Goal: Register for event/course

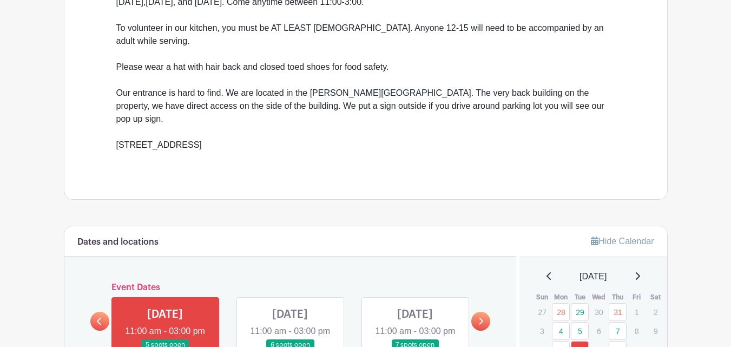
scroll to position [487, 0]
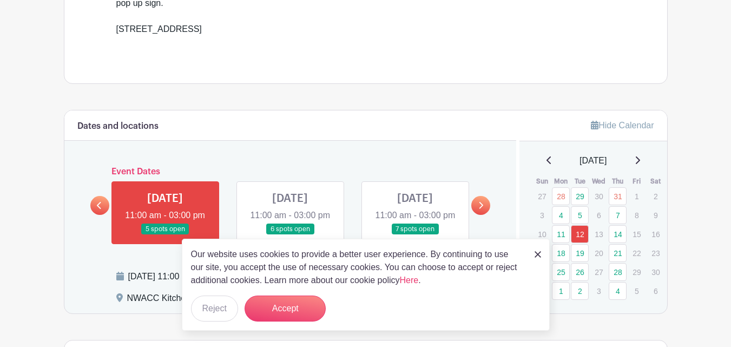
click at [165, 235] on link at bounding box center [165, 235] width 0 height 0
click at [280, 309] on button "Accept" at bounding box center [285, 308] width 81 height 26
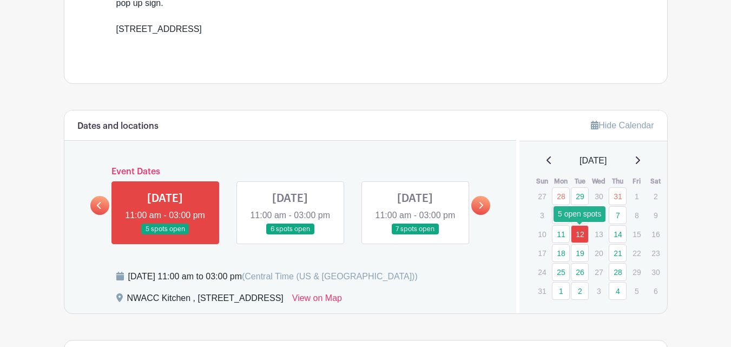
click at [584, 235] on link "12" at bounding box center [580, 234] width 18 height 18
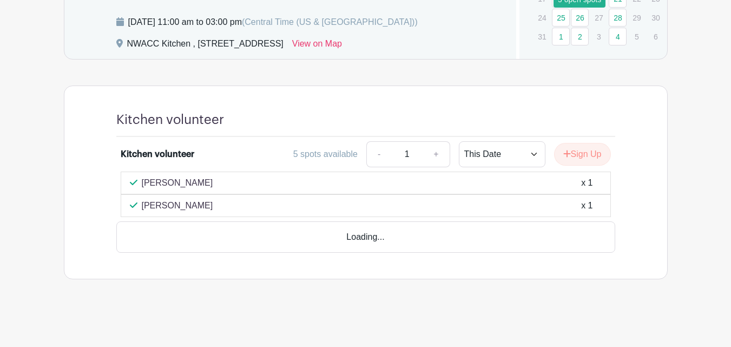
scroll to position [723, 0]
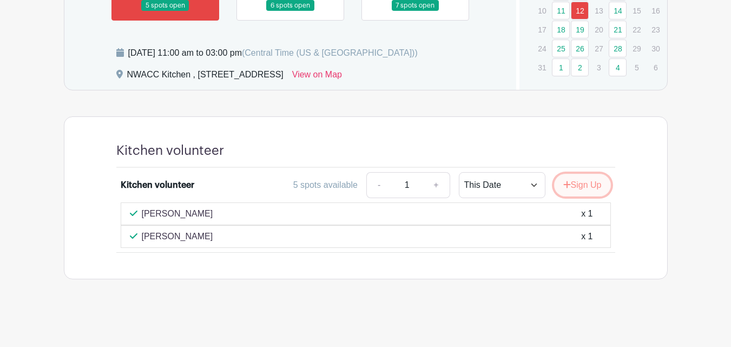
click at [574, 189] on button "Sign Up" at bounding box center [582, 185] width 57 height 23
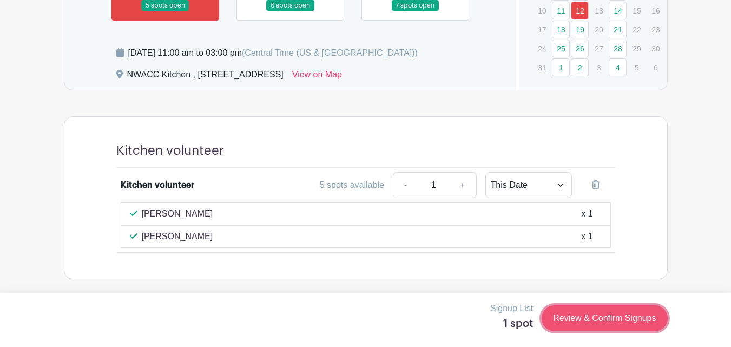
click at [579, 316] on link "Review & Confirm Signups" at bounding box center [605, 318] width 126 height 26
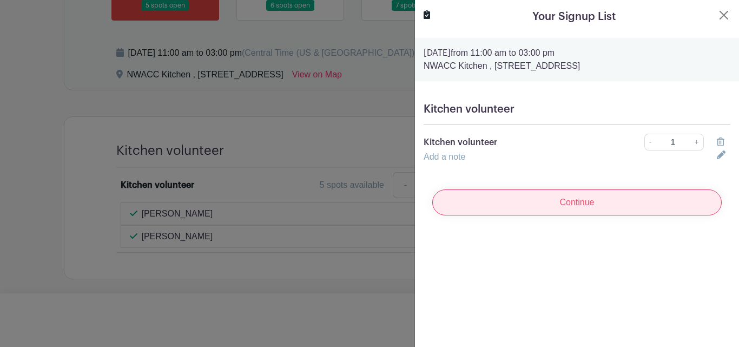
click at [555, 200] on input "Continue" at bounding box center [576, 202] width 289 height 26
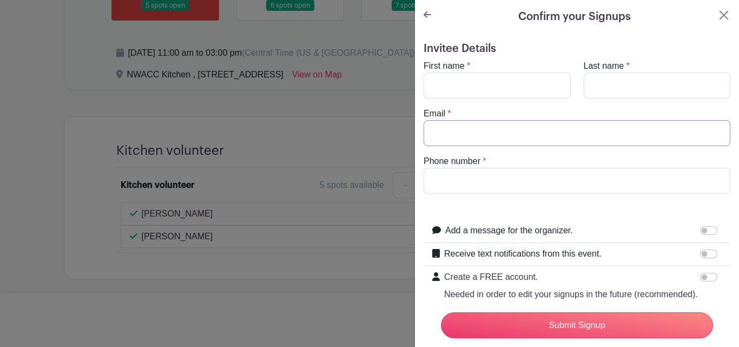
type input "[EMAIL_ADDRESS][DOMAIN_NAME]"
click at [472, 83] on input "First name" at bounding box center [497, 85] width 147 height 26
type input "[PERSON_NAME]"
type input "Begin"
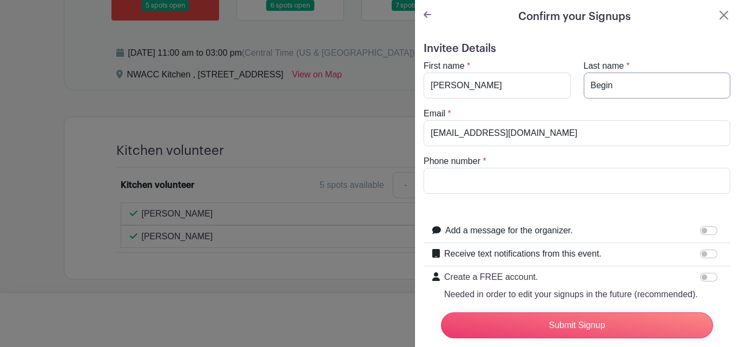
type input "6024480348"
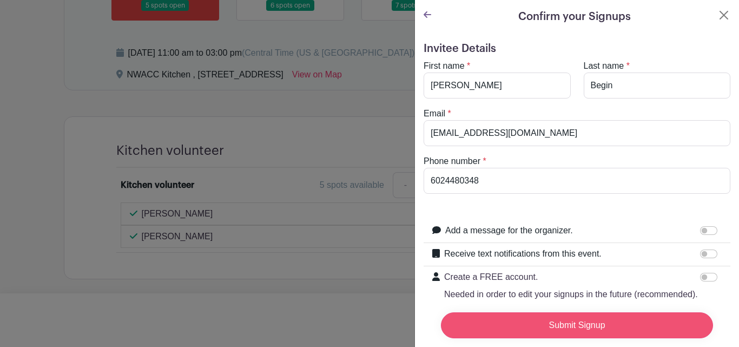
click at [562, 318] on input "Submit Signup" at bounding box center [577, 325] width 272 height 26
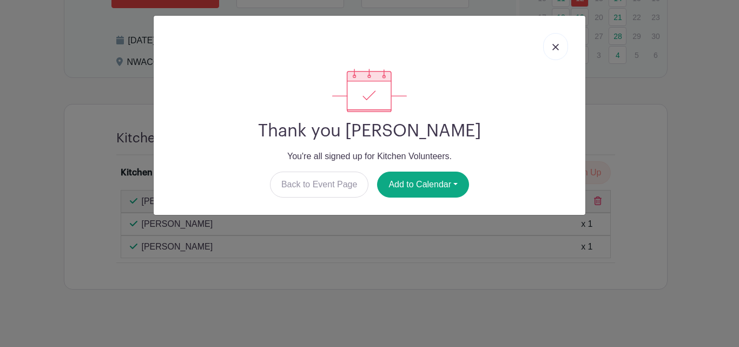
click at [553, 46] on img at bounding box center [555, 47] width 6 height 6
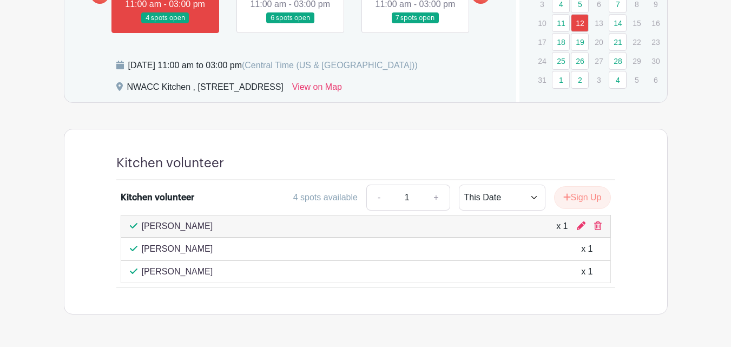
scroll to position [637, 0]
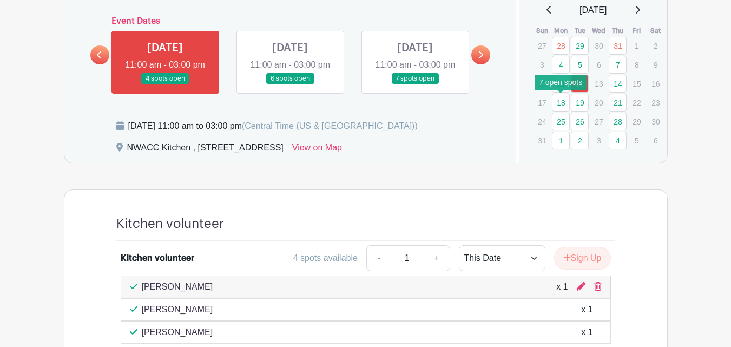
click at [564, 105] on link "18" at bounding box center [561, 103] width 18 height 18
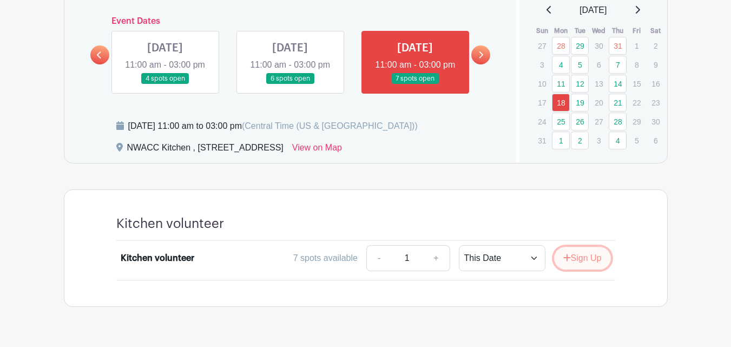
click at [583, 268] on button "Sign Up" at bounding box center [582, 258] width 57 height 23
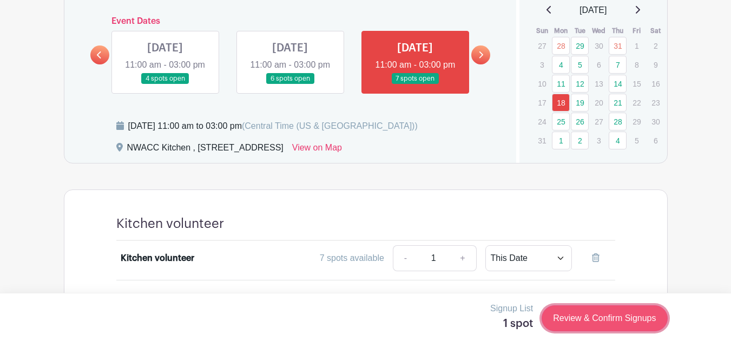
click at [577, 317] on link "Review & Confirm Signups" at bounding box center [605, 318] width 126 height 26
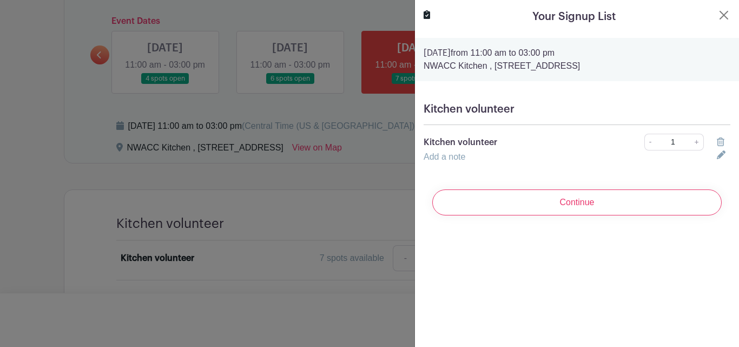
click at [545, 205] on input "Continue" at bounding box center [576, 202] width 289 height 26
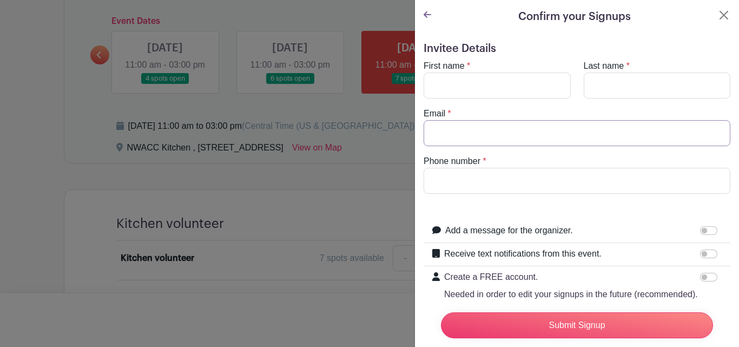
type input "[EMAIL_ADDRESS][DOMAIN_NAME]"
click at [477, 77] on input "First name" at bounding box center [497, 85] width 147 height 26
type input "[PERSON_NAME]"
type input "Begin"
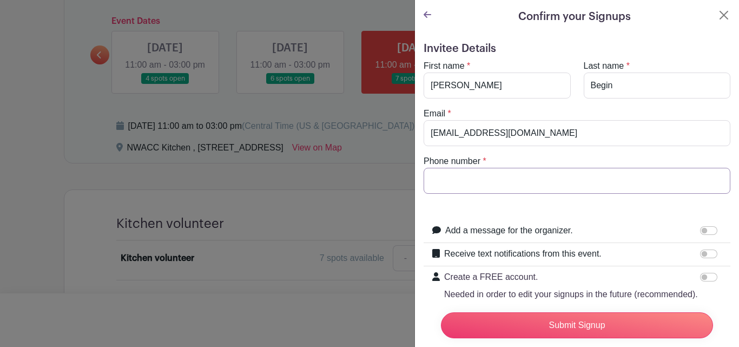
type input "6024480348"
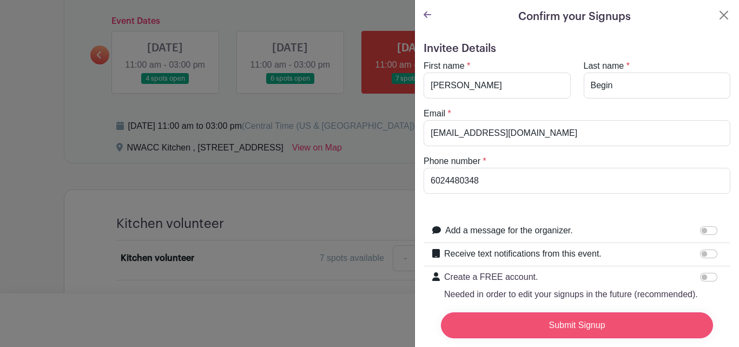
click at [589, 316] on input "Submit Signup" at bounding box center [577, 325] width 272 height 26
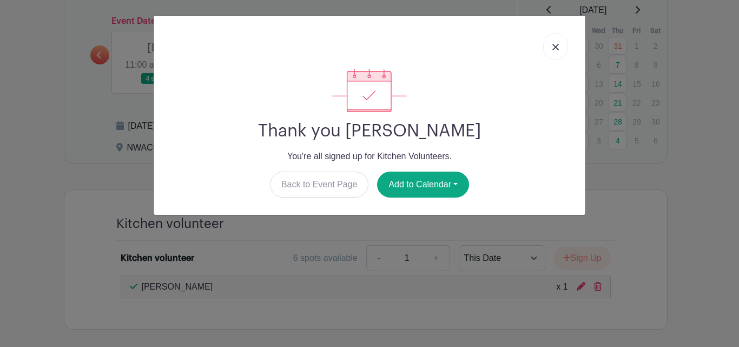
click at [552, 47] on img at bounding box center [555, 47] width 6 height 6
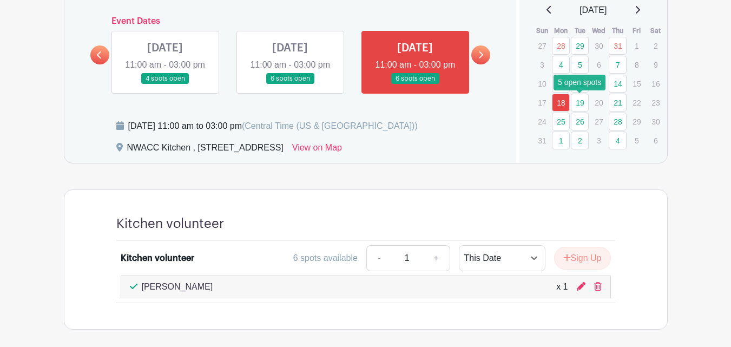
click at [577, 101] on link "19" at bounding box center [580, 103] width 18 height 18
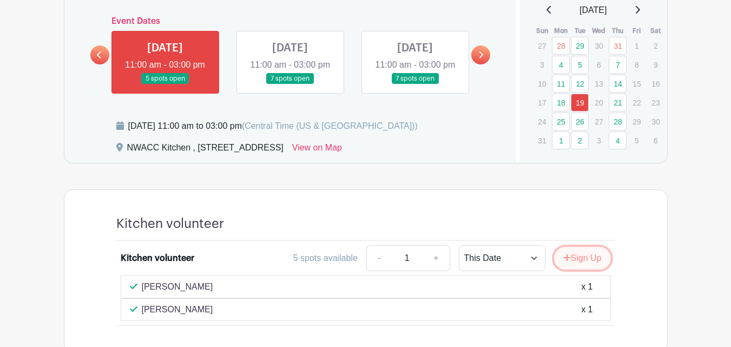
click at [566, 262] on icon "submit" at bounding box center [567, 257] width 8 height 9
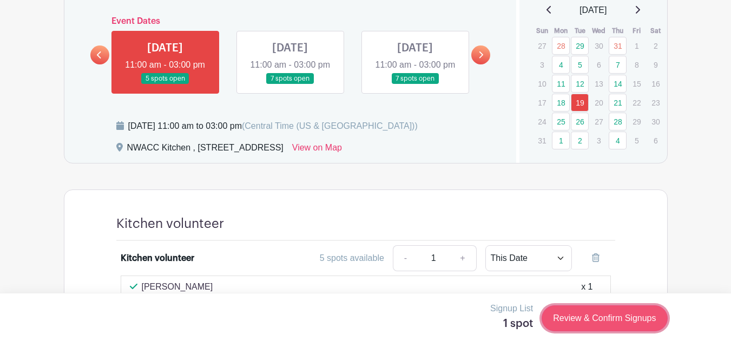
click at [591, 323] on link "Review & Confirm Signups" at bounding box center [605, 318] width 126 height 26
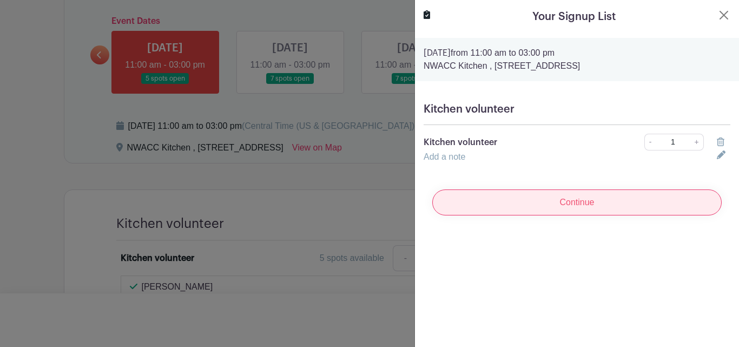
click at [585, 210] on input "Continue" at bounding box center [576, 202] width 289 height 26
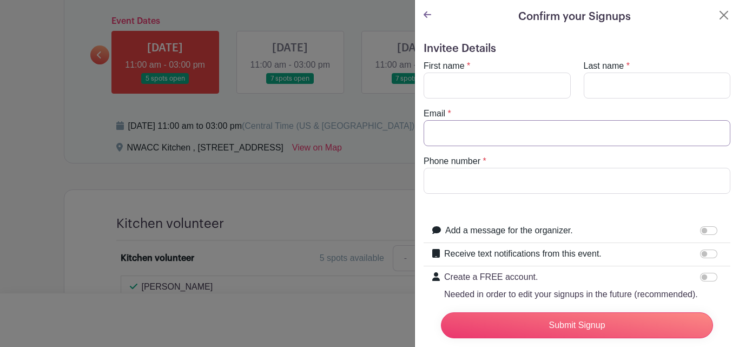
type input "[EMAIL_ADDRESS][DOMAIN_NAME]"
click at [526, 82] on input "First name" at bounding box center [497, 85] width 147 height 26
type input "[PERSON_NAME]"
type input "Begin"
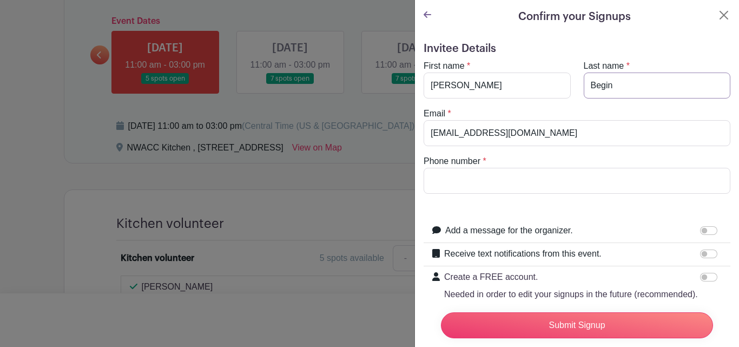
type input "6024480348"
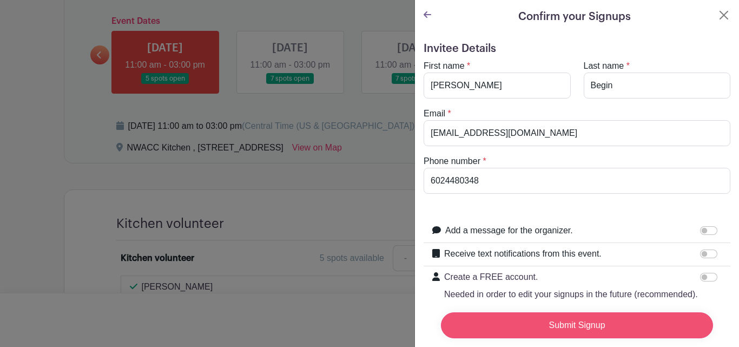
click at [591, 314] on input "Submit Signup" at bounding box center [577, 325] width 272 height 26
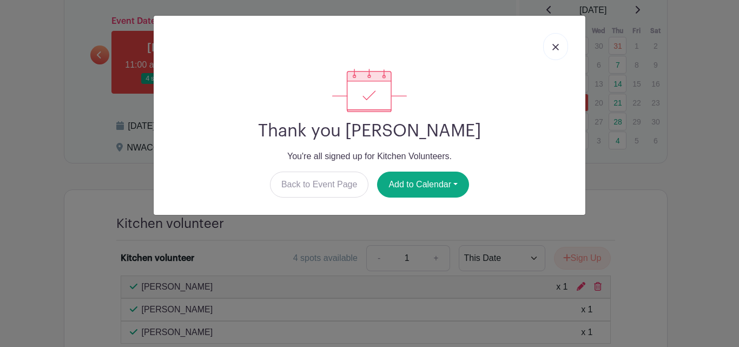
click at [554, 42] on link at bounding box center [555, 46] width 25 height 27
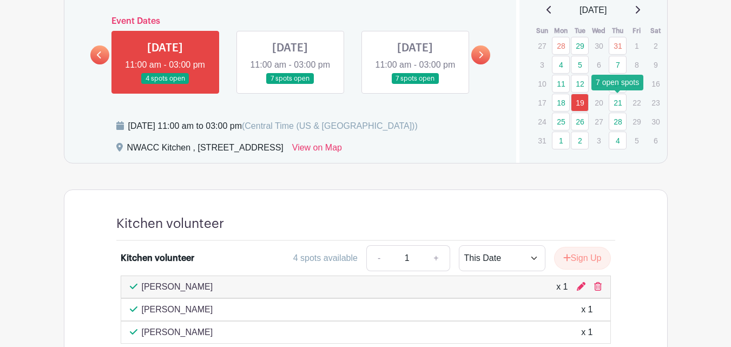
click at [616, 102] on link "21" at bounding box center [618, 103] width 18 height 18
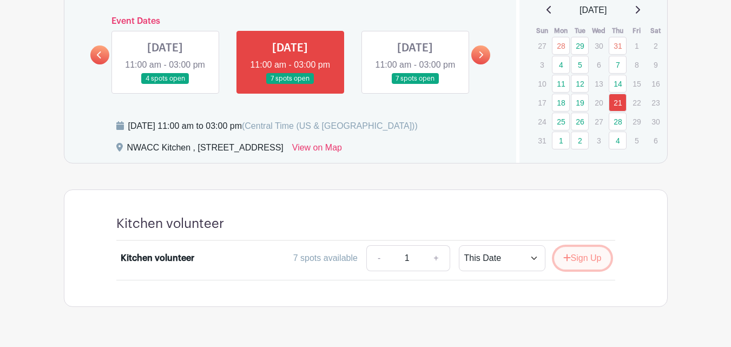
click at [576, 269] on button "Sign Up" at bounding box center [582, 258] width 57 height 23
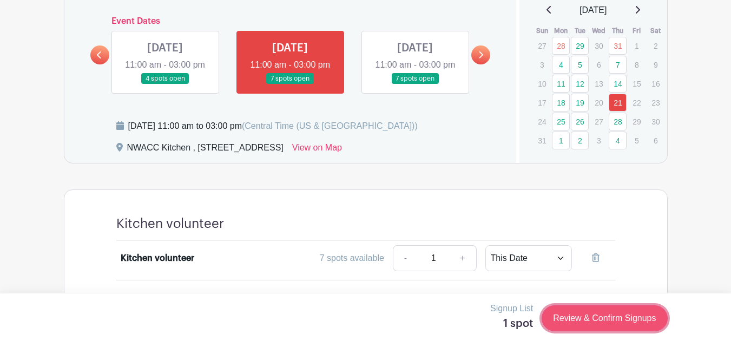
click at [584, 316] on link "Review & Confirm Signups" at bounding box center [605, 318] width 126 height 26
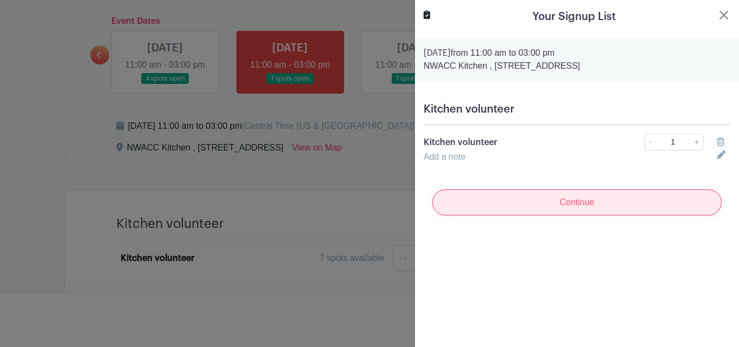
click at [568, 204] on input "Continue" at bounding box center [576, 202] width 289 height 26
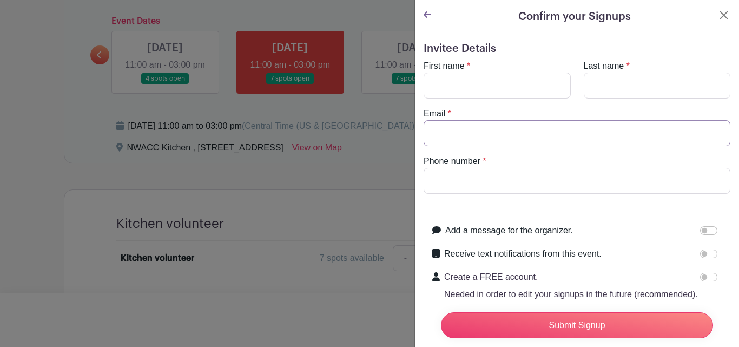
type input "[EMAIL_ADDRESS][DOMAIN_NAME]"
click at [486, 85] on input "First name" at bounding box center [497, 85] width 147 height 26
type input "[PERSON_NAME]"
type input "Begin"
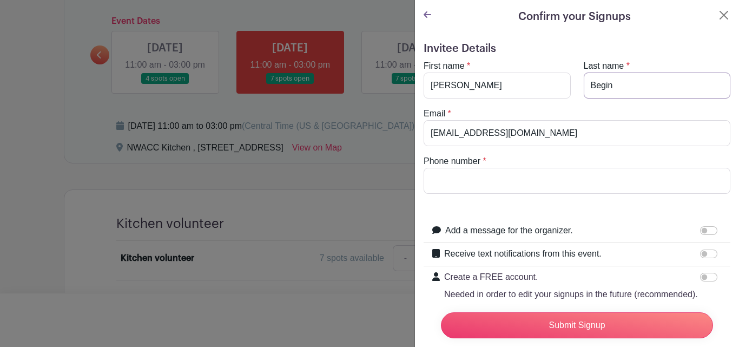
type input "6024480348"
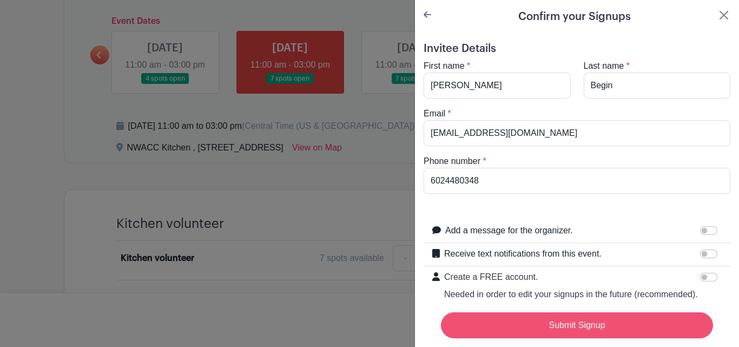
click at [585, 322] on input "Submit Signup" at bounding box center [577, 325] width 272 height 26
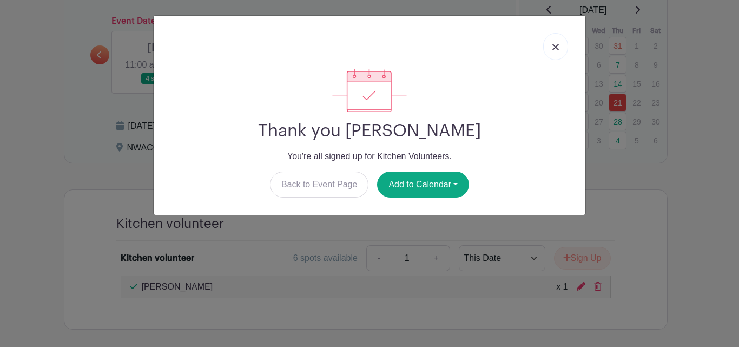
click at [559, 43] on link at bounding box center [555, 46] width 25 height 27
